Goal: Obtain resource: Download file/media

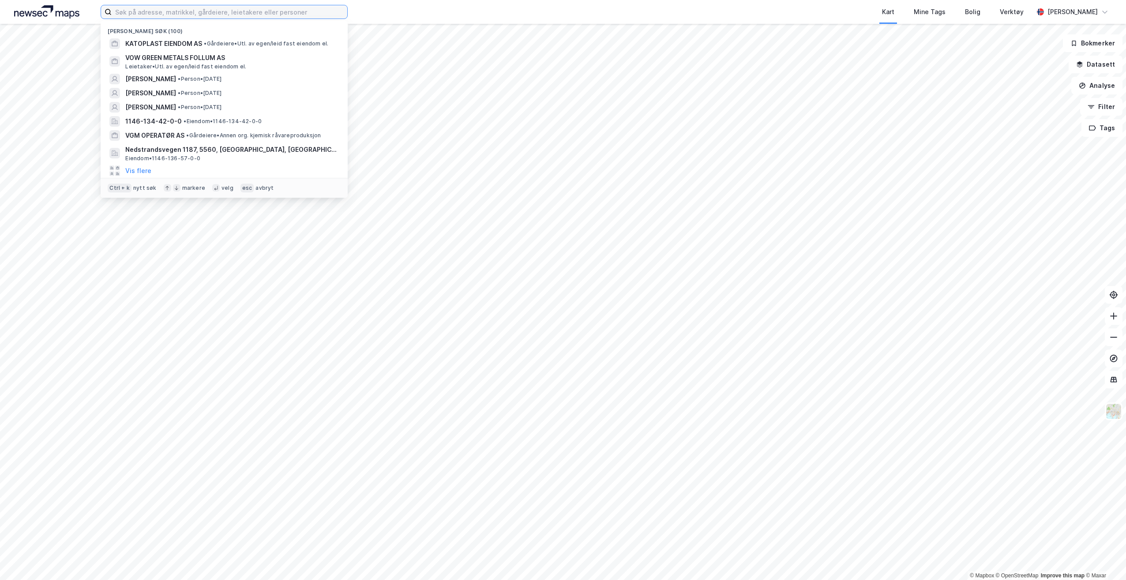
click at [262, 15] on input at bounding box center [230, 11] width 236 height 13
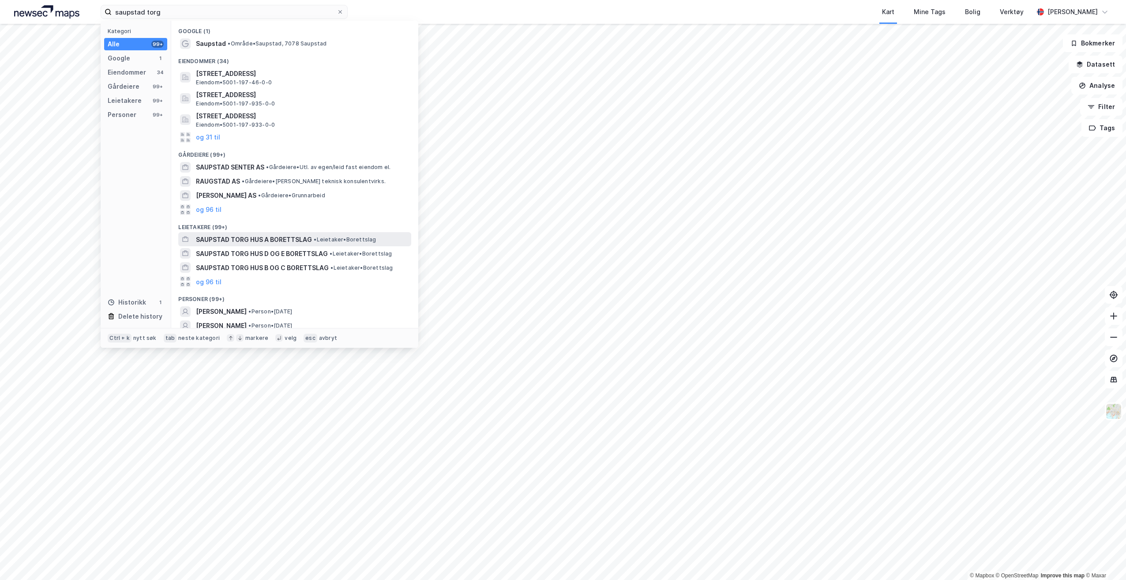
click at [299, 240] on span "SAUPSTAD TORG HUS A BORETTSLAG" at bounding box center [254, 239] width 116 height 11
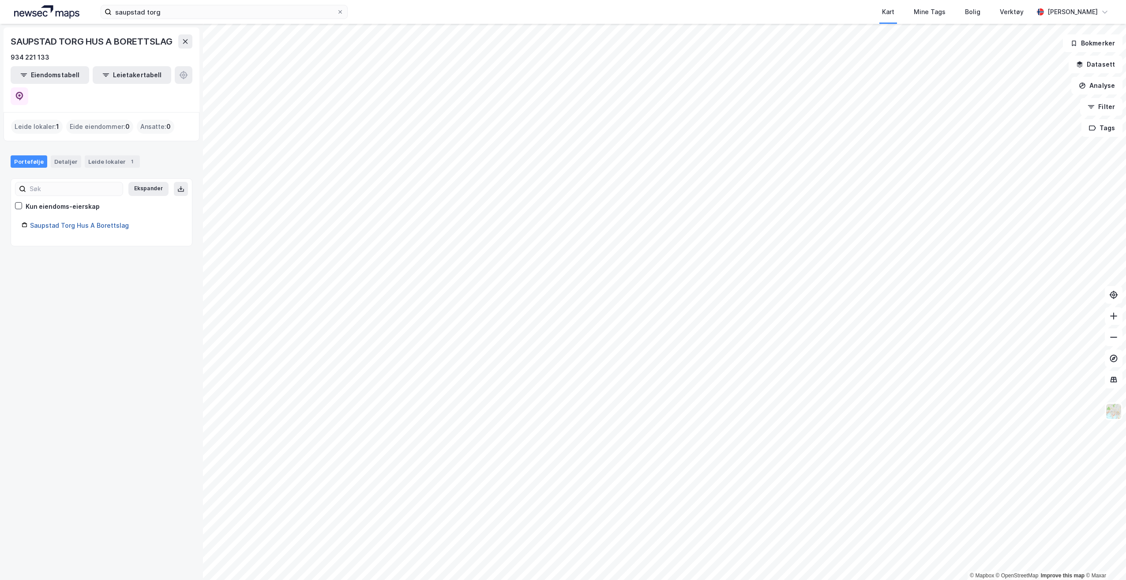
click at [82, 221] on link "Saupstad Torg Hus A Borettslag" at bounding box center [79, 224] width 99 height 7
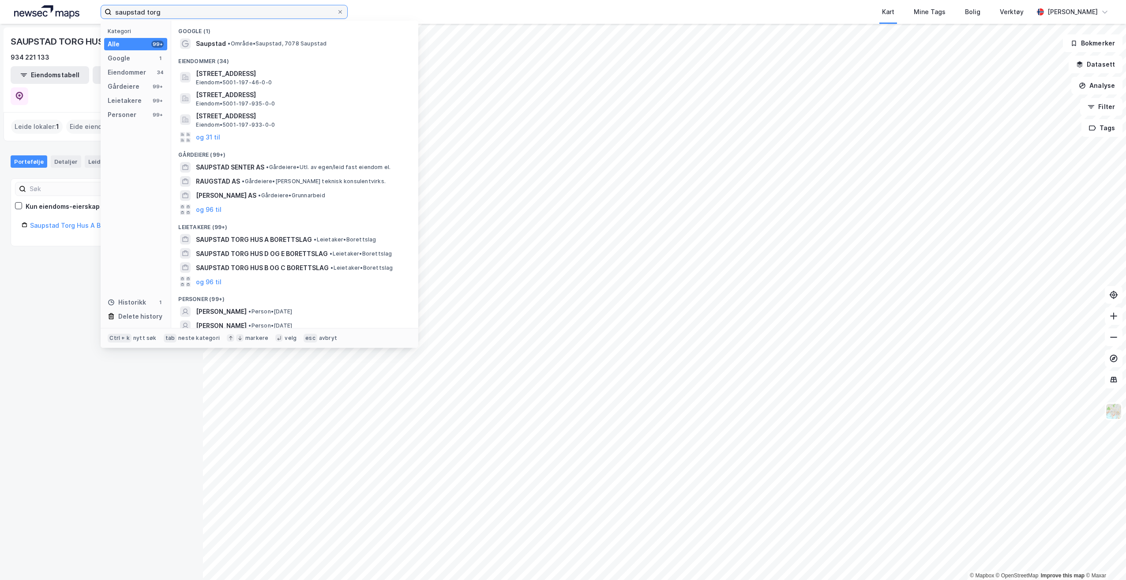
click at [181, 9] on input "saupstad torg" at bounding box center [224, 11] width 225 height 13
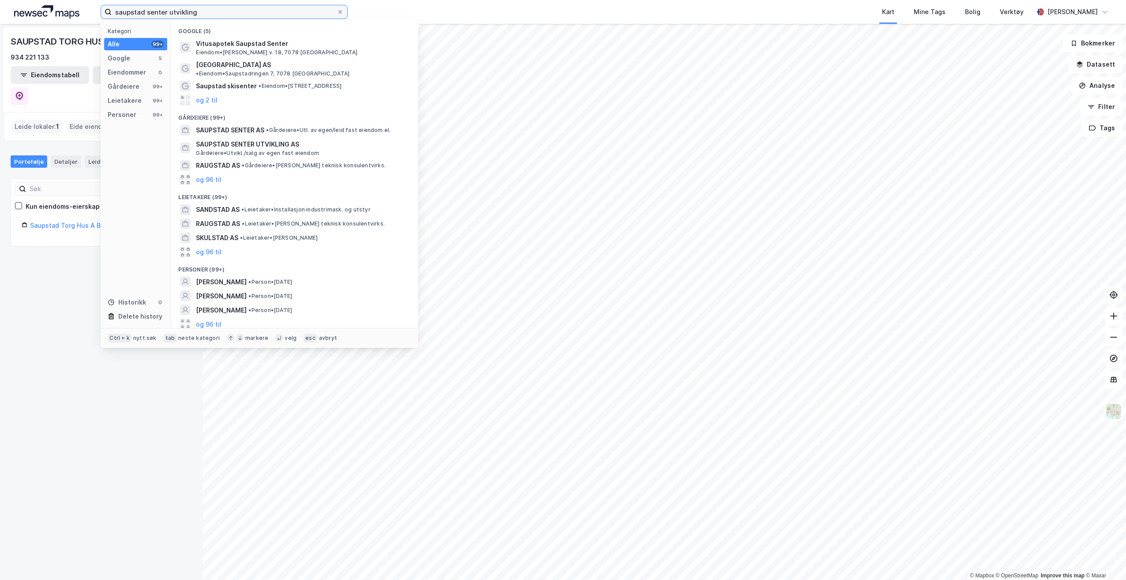
type input "saupstad senter utvikling"
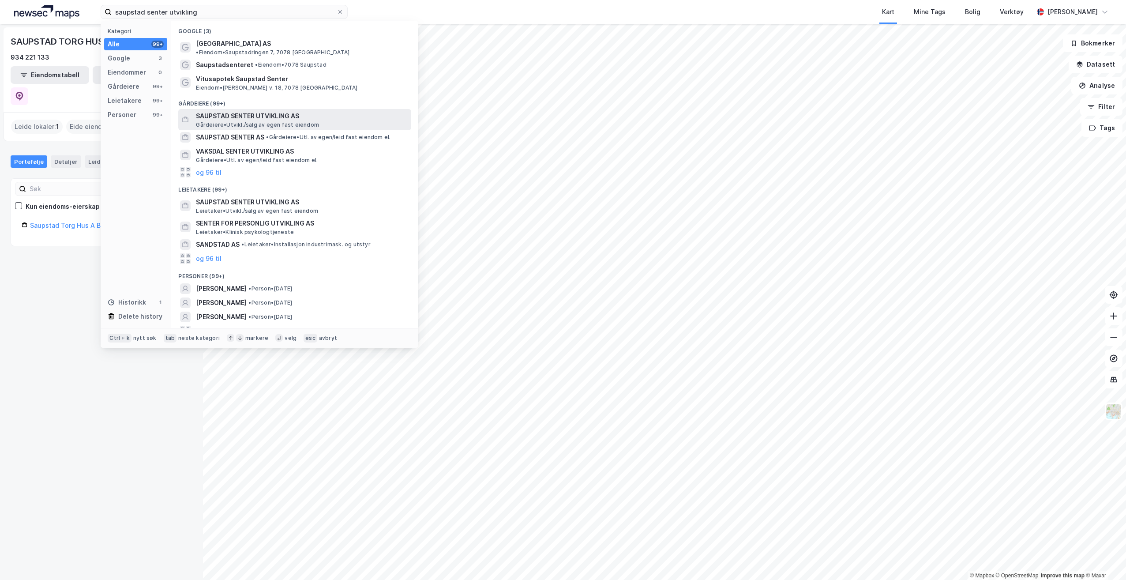
click at [249, 112] on span "SAUPSTAD SENTER UTVIKLING AS" at bounding box center [302, 116] width 212 height 11
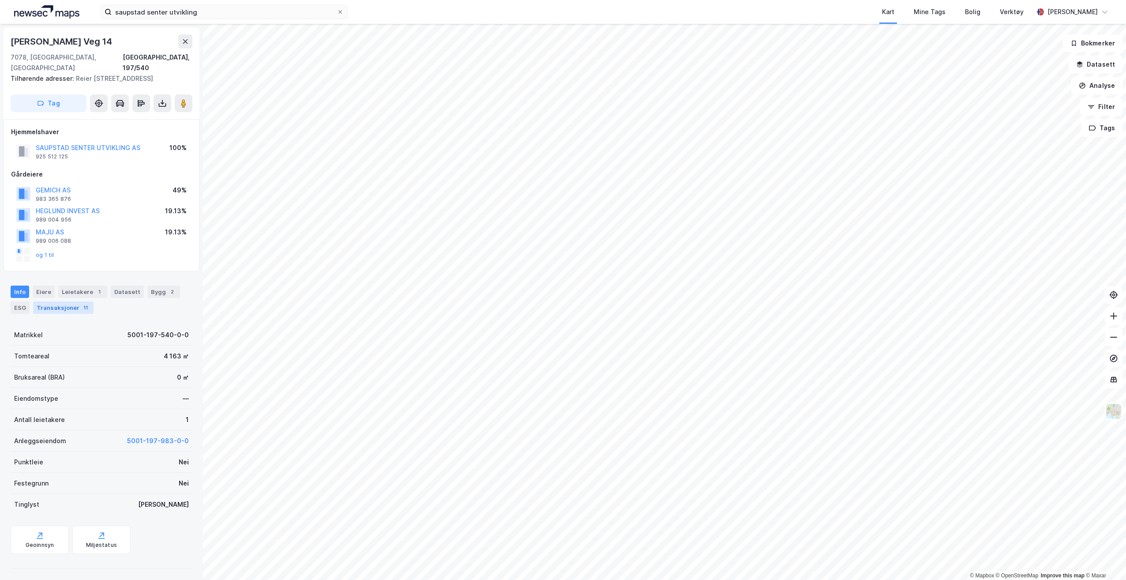
click at [81, 309] on div "11" at bounding box center [85, 307] width 9 height 9
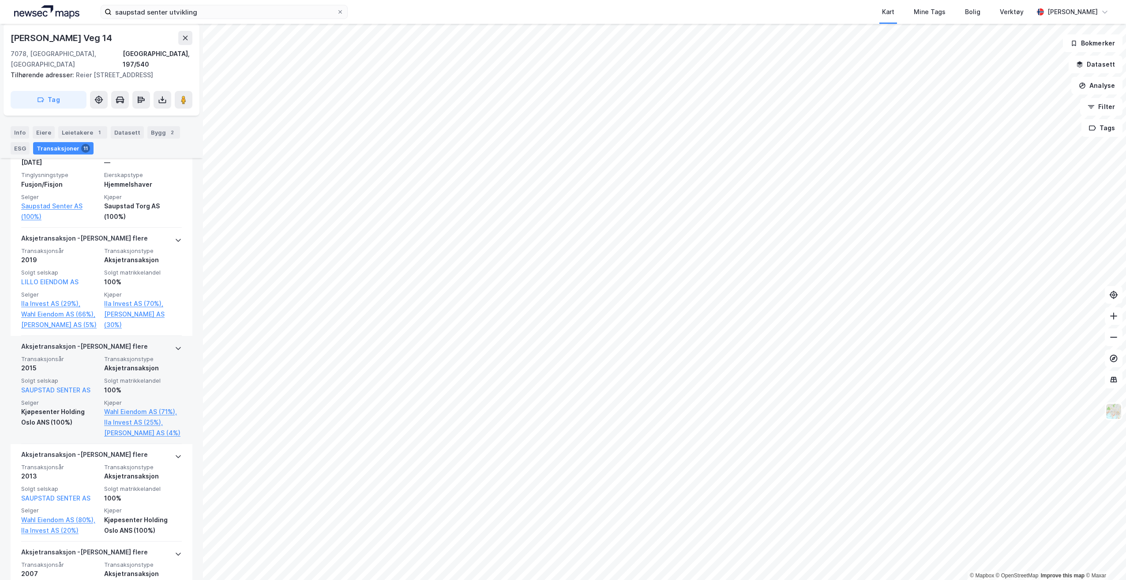
scroll to position [630, 0]
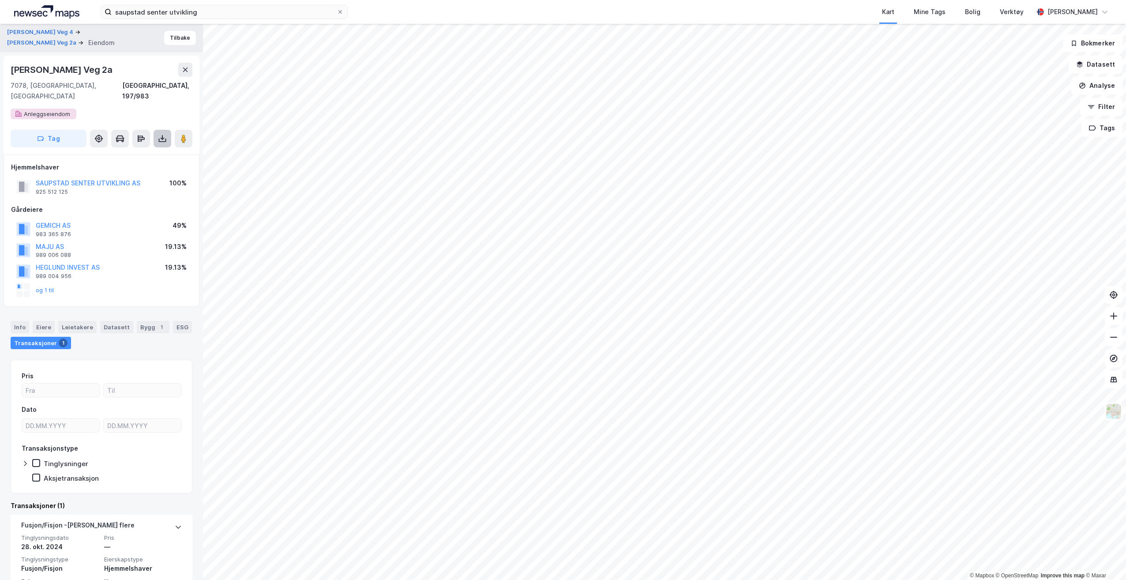
click at [168, 131] on button at bounding box center [162, 139] width 18 height 18
click at [144, 153] on div "Last ned grunnbok" at bounding box center [118, 156] width 51 height 7
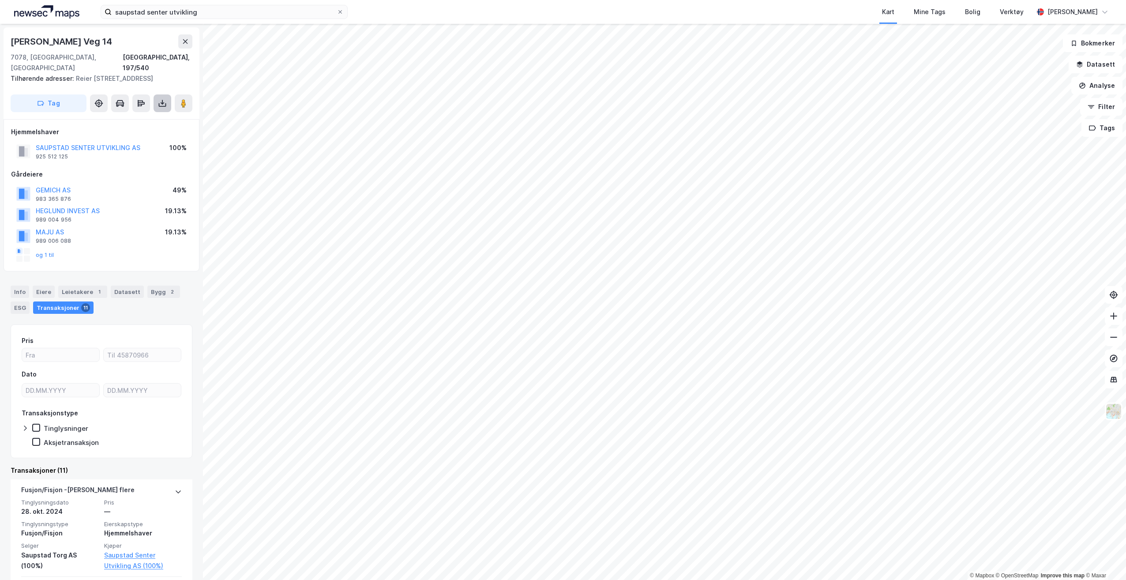
click at [161, 101] on icon at bounding box center [162, 103] width 9 height 9
click at [139, 122] on div "Last ned grunnbok" at bounding box center [118, 120] width 51 height 7
click at [151, 250] on div "og 1 til" at bounding box center [101, 255] width 181 height 18
click at [80, 302] on div "Transaksjoner 11" at bounding box center [63, 307] width 60 height 12
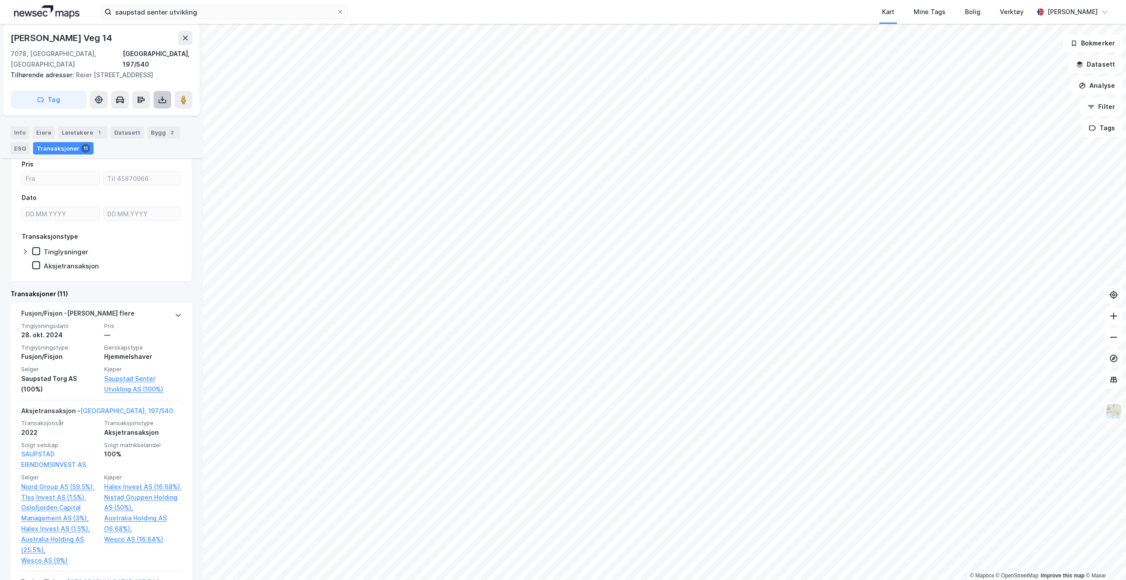
click at [165, 102] on icon at bounding box center [162, 99] width 9 height 9
click at [180, 70] on div "Tilhørende adresser: [PERSON_NAME][STREET_ADDRESS]" at bounding box center [98, 75] width 175 height 11
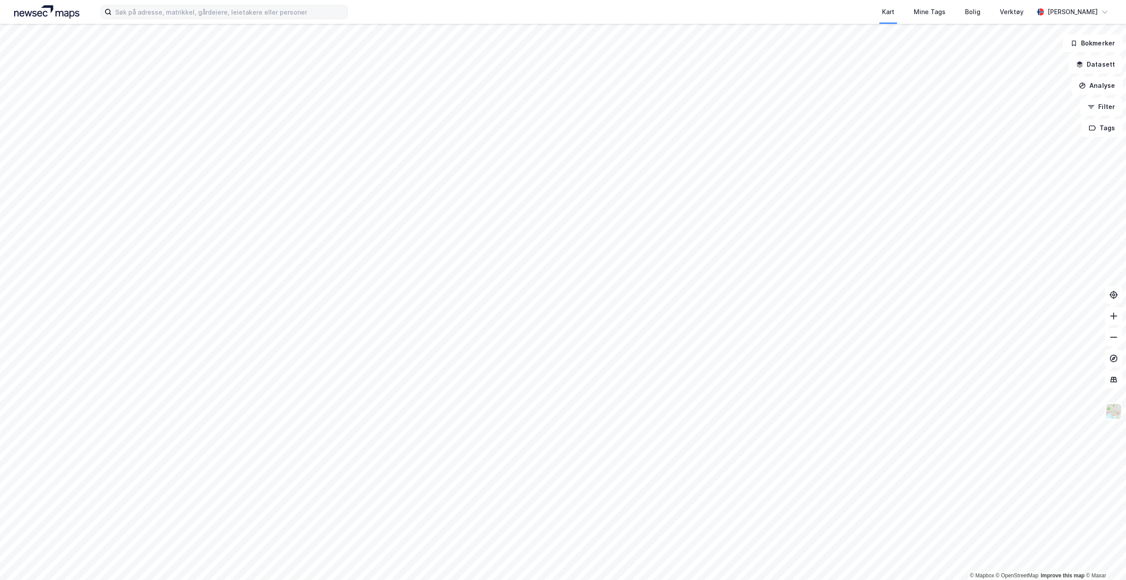
click at [195, 19] on label at bounding box center [224, 12] width 247 height 14
click at [195, 19] on input at bounding box center [230, 11] width 236 height 13
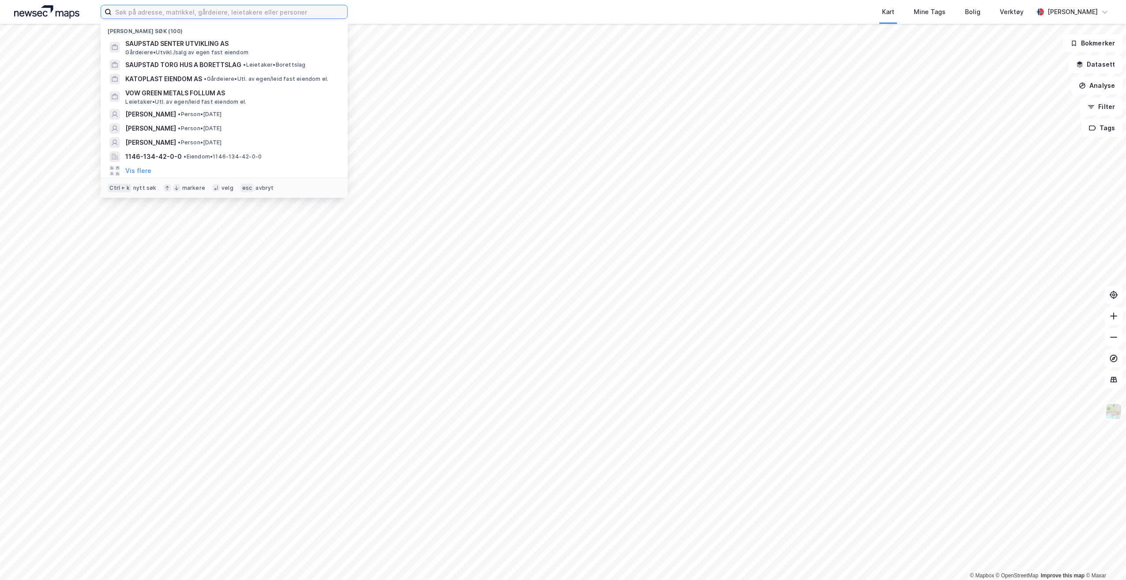
click at [196, 15] on input at bounding box center [230, 11] width 236 height 13
click at [189, 82] on span "KATOPLAST EIENDOM AS" at bounding box center [163, 79] width 77 height 11
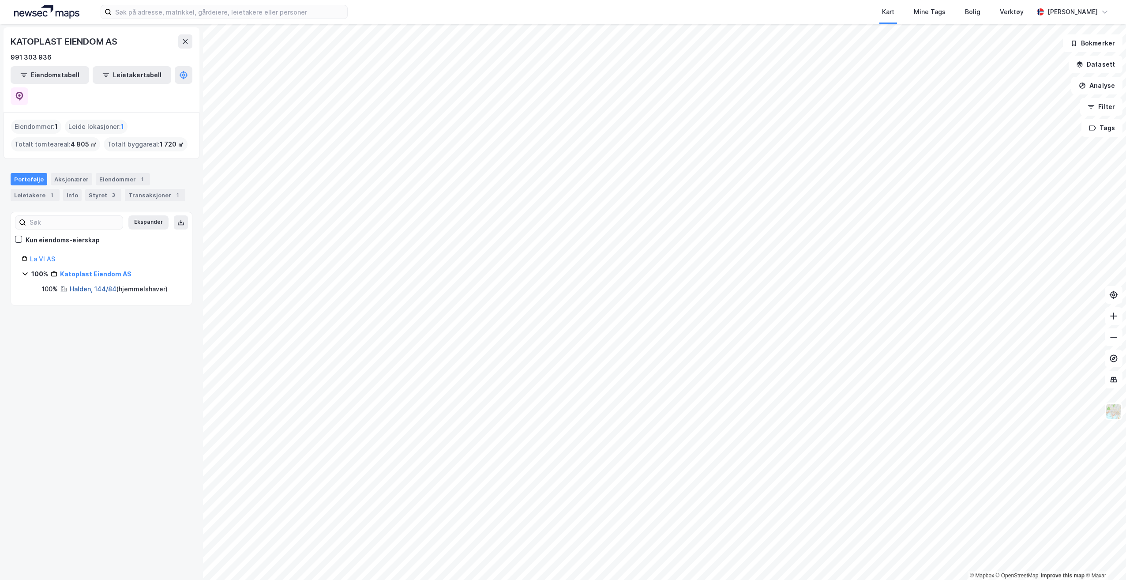
click at [100, 285] on link "Halden, 144/84" at bounding box center [93, 288] width 47 height 7
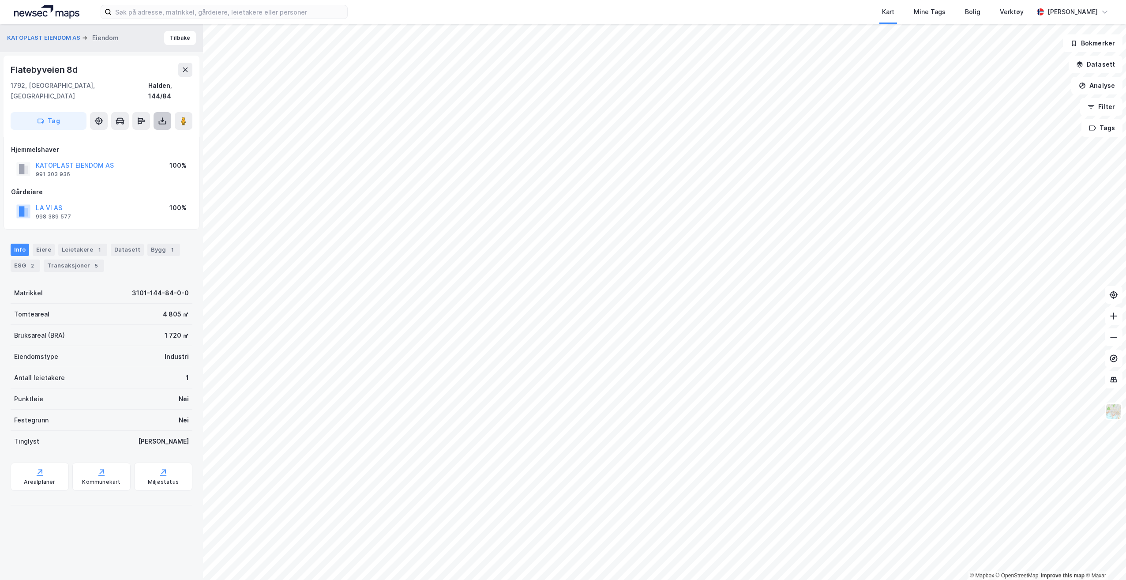
click at [170, 112] on button at bounding box center [162, 121] width 18 height 18
click at [153, 131] on div "Last ned grunnbok" at bounding box center [124, 138] width 94 height 14
